Goal: Task Accomplishment & Management: Complete application form

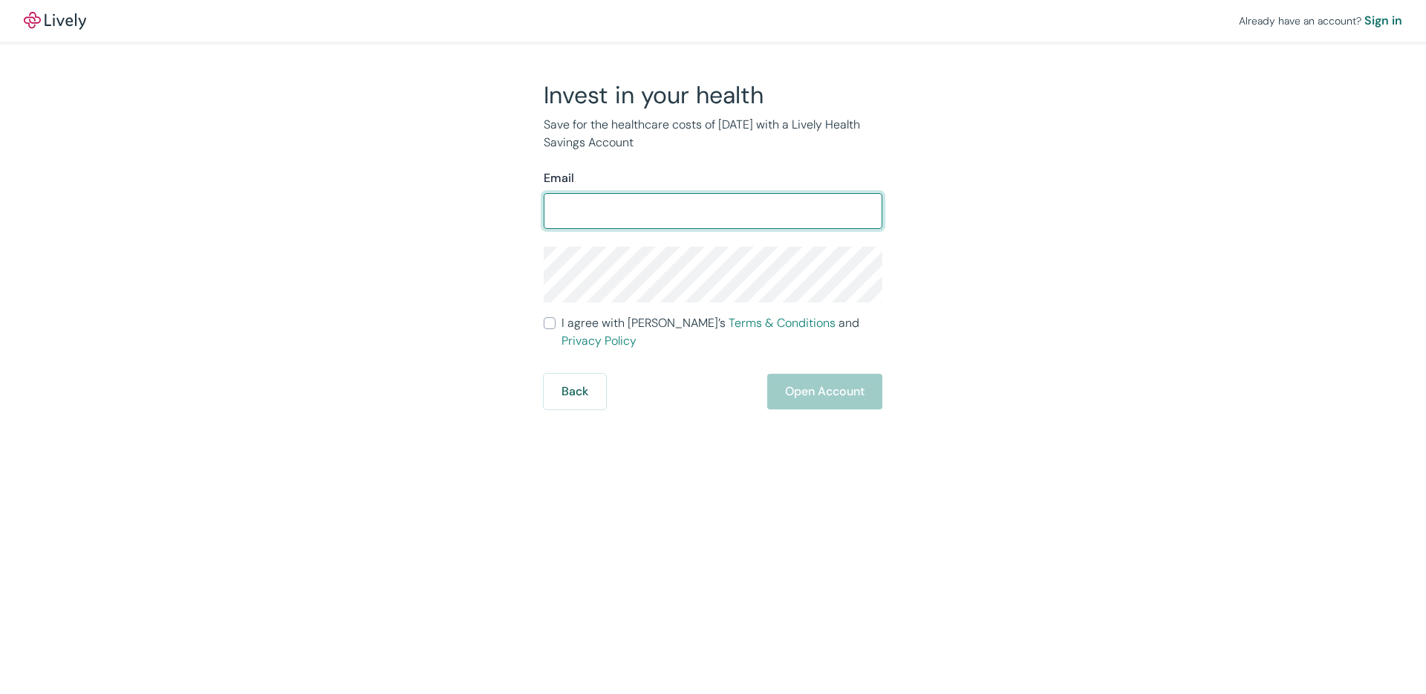
click at [645, 208] on input "Email" at bounding box center [713, 211] width 339 height 30
type input "[EMAIL_ADDRESS][DOMAIN_NAME]"
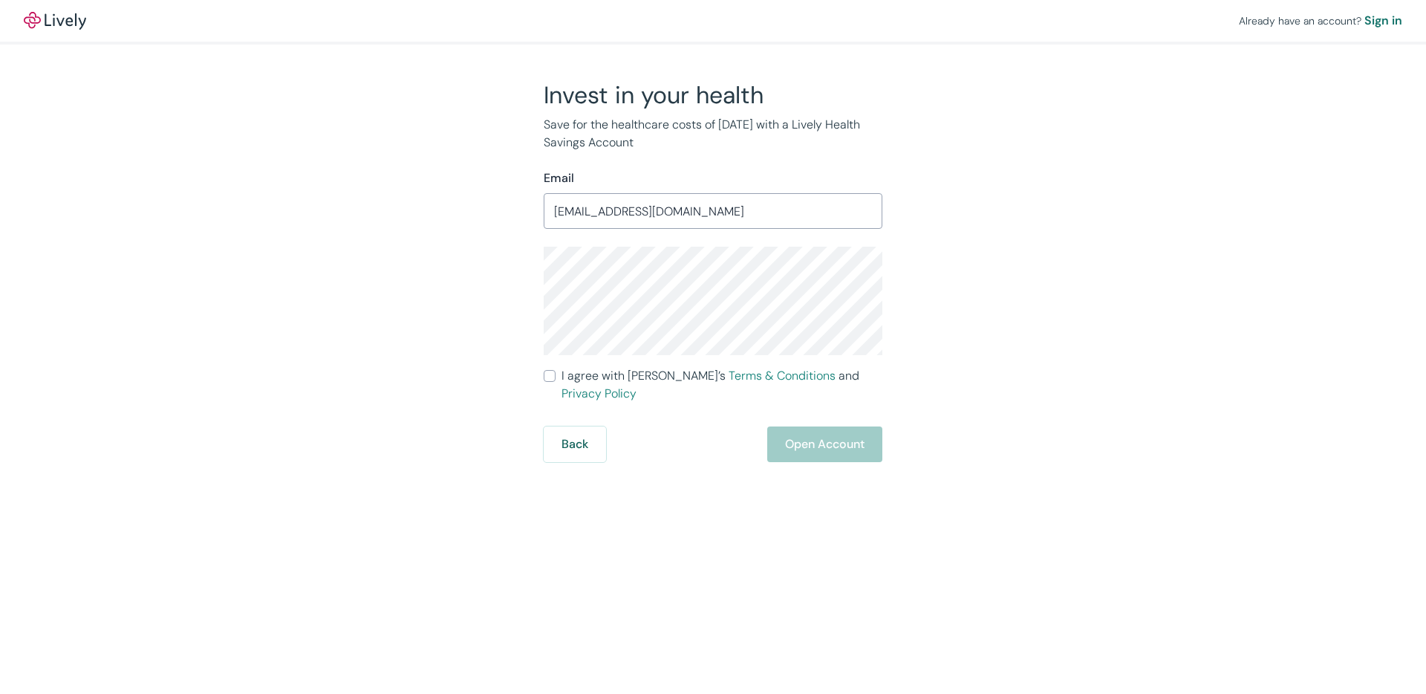
drag, startPoint x: 435, startPoint y: 394, endPoint x: 447, endPoint y: 397, distance: 12.8
click at [437, 395] on div "Invest in your health Save for the healthcare costs of [DATE] with a Lively Hea…" at bounding box center [704, 271] width 713 height 382
click at [576, 376] on span "I agree with Lively’s Terms & Conditions and Privacy Policy" at bounding box center [722, 385] width 321 height 36
click at [556, 376] on input "I agree with Lively’s Terms & Conditions and Privacy Policy" at bounding box center [550, 376] width 12 height 12
checkbox input "true"
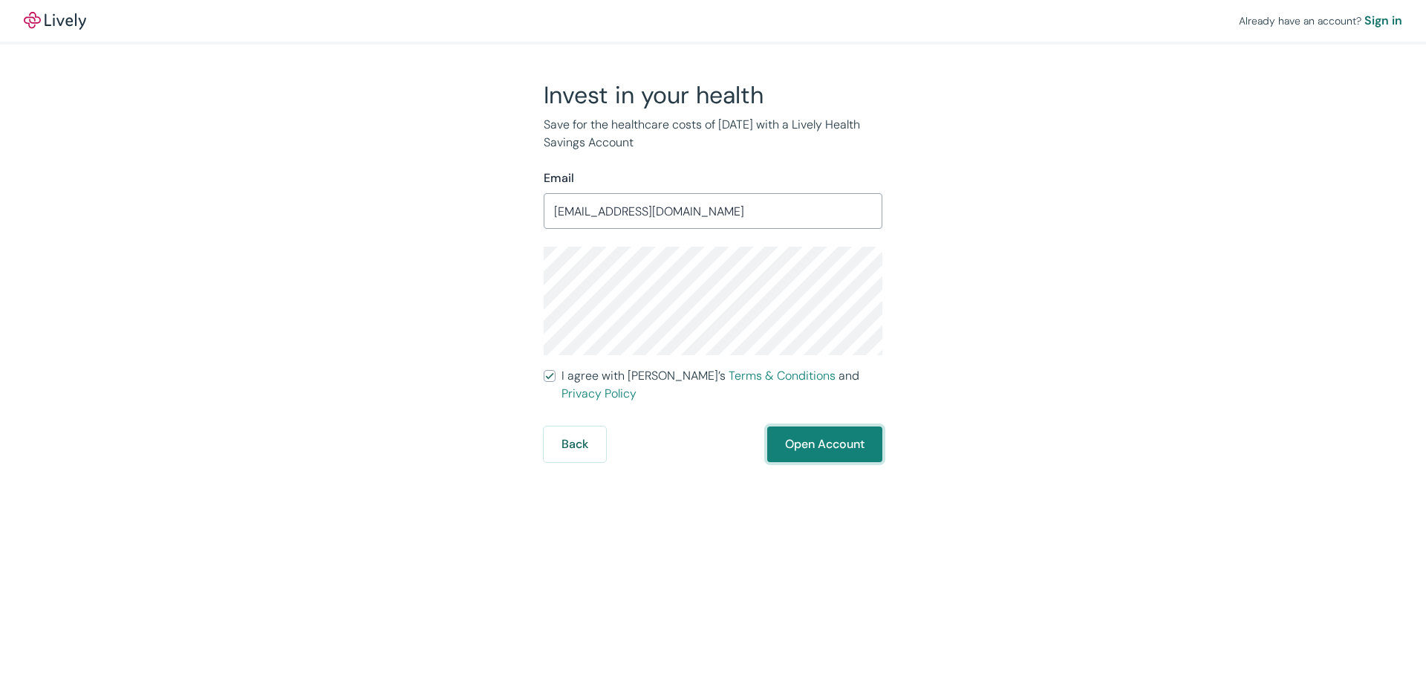
click at [810, 428] on button "Open Account" at bounding box center [824, 444] width 115 height 36
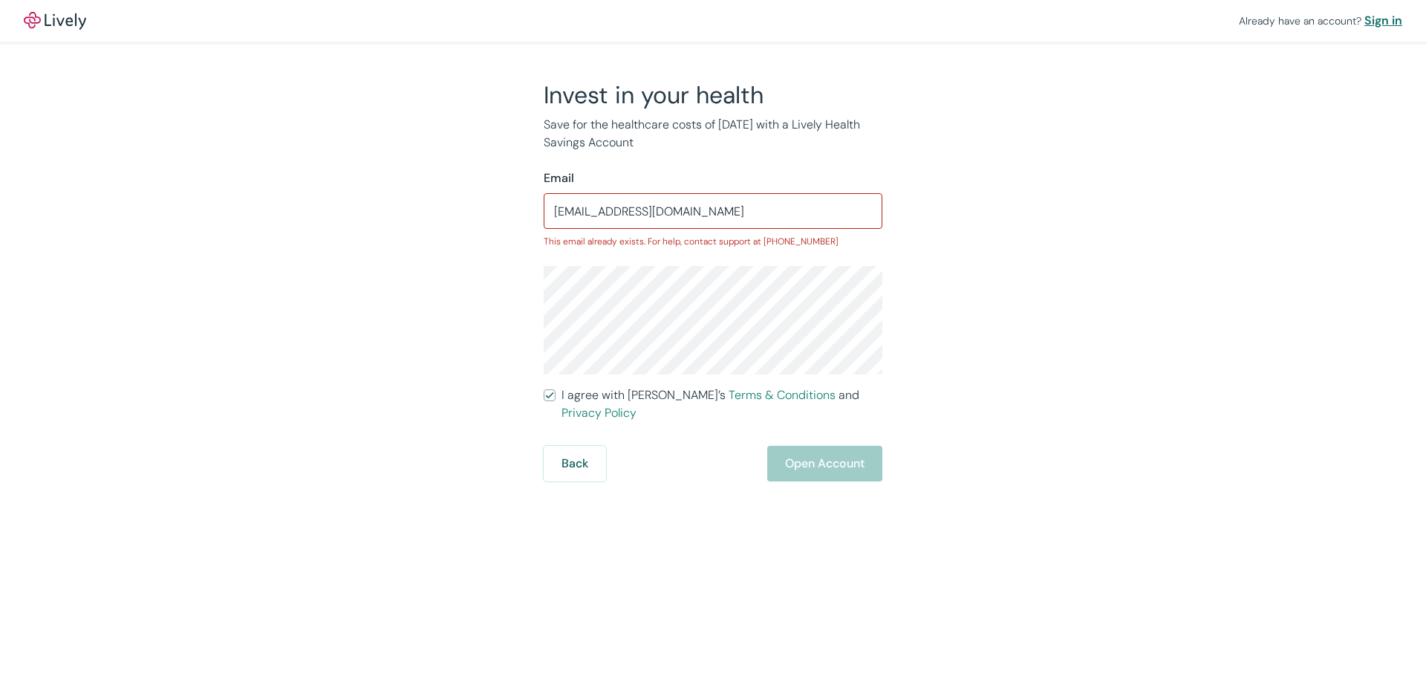
click at [1380, 22] on div "Sign in" at bounding box center [1383, 21] width 38 height 18
